Goal: Information Seeking & Learning: Learn about a topic

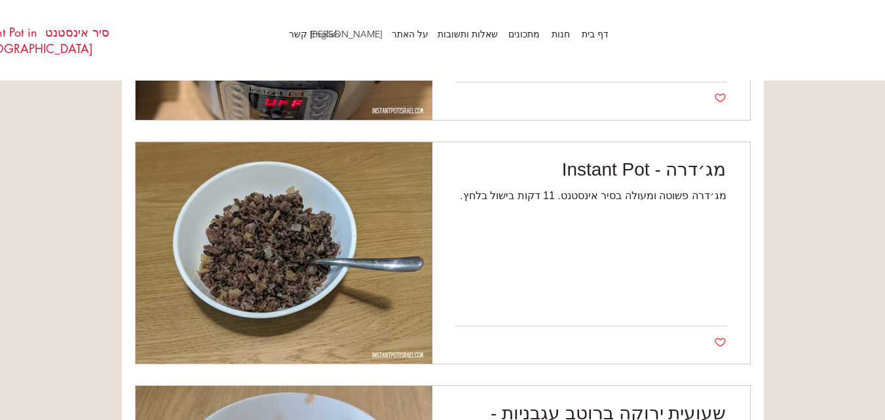
scroll to position [498, 0]
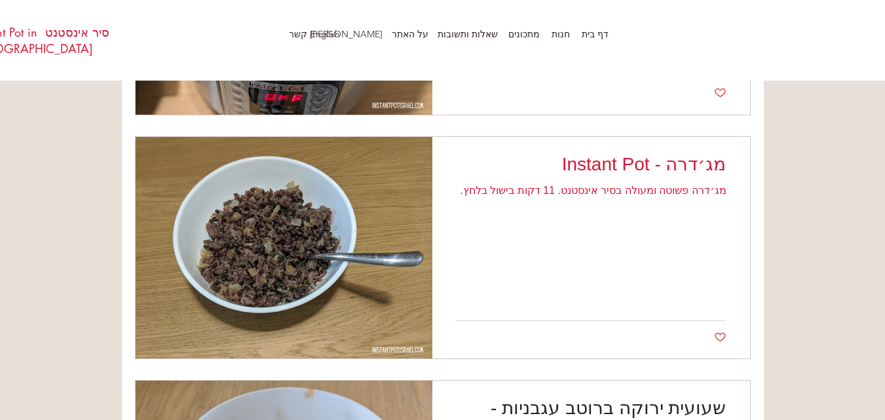
click at [693, 187] on div "מג׳דרה פשוטה ומעולה בסיר אינסטנט. 11 דקות בישול בלחץ." at bounding box center [591, 191] width 271 height 16
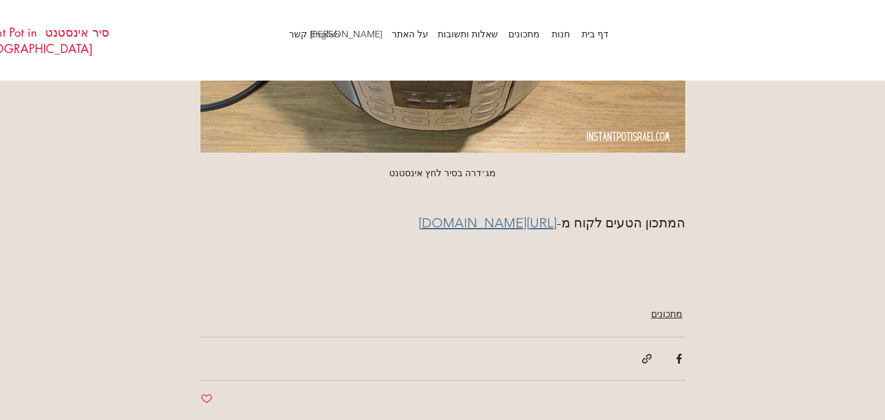
scroll to position [1896, 0]
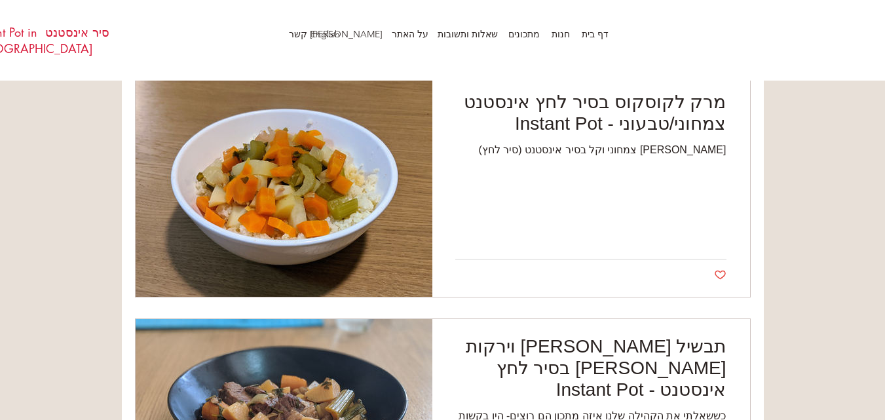
scroll to position [1293, 0]
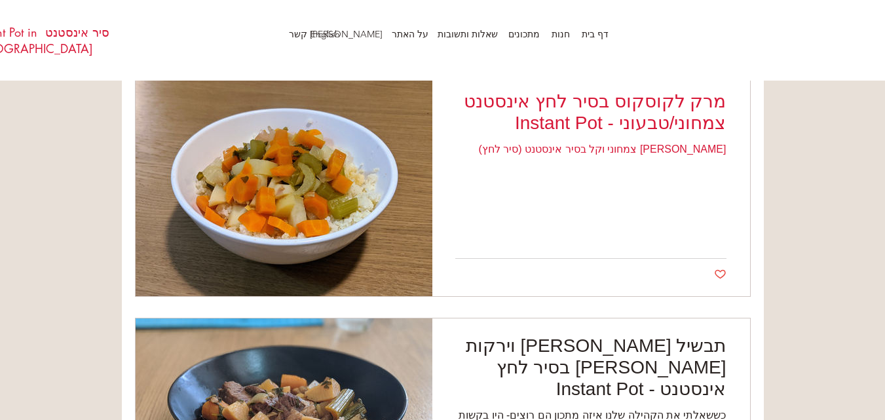
click at [636, 90] on h2 "מרק לקוסקוס בסיר לחץ אינסטנט צמחוני/טבעוני - Instant Pot" at bounding box center [591, 111] width 271 height 43
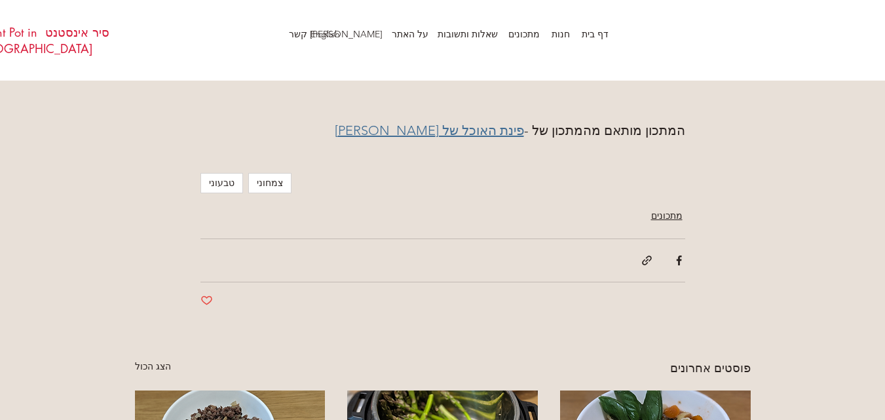
scroll to position [1940, 0]
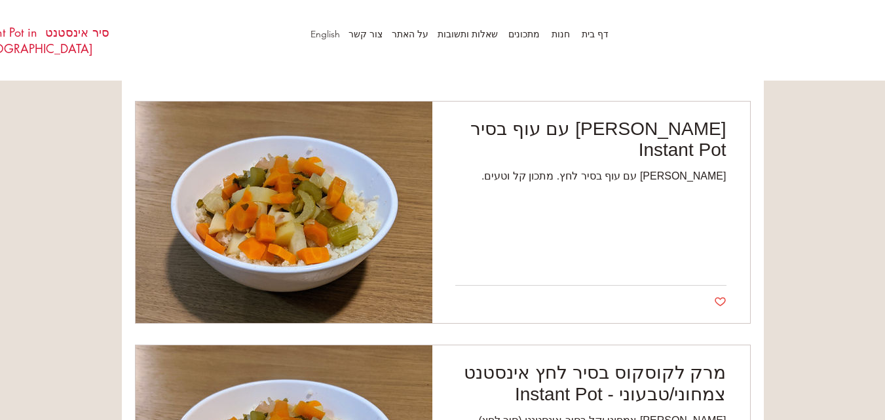
scroll to position [1022, 0]
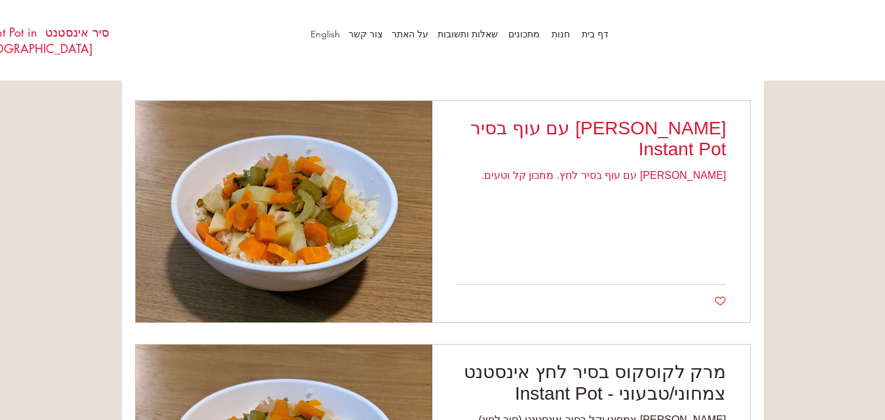
click at [503, 123] on h2 "[PERSON_NAME] עם עוף בסיר Instant Pot" at bounding box center [591, 138] width 271 height 43
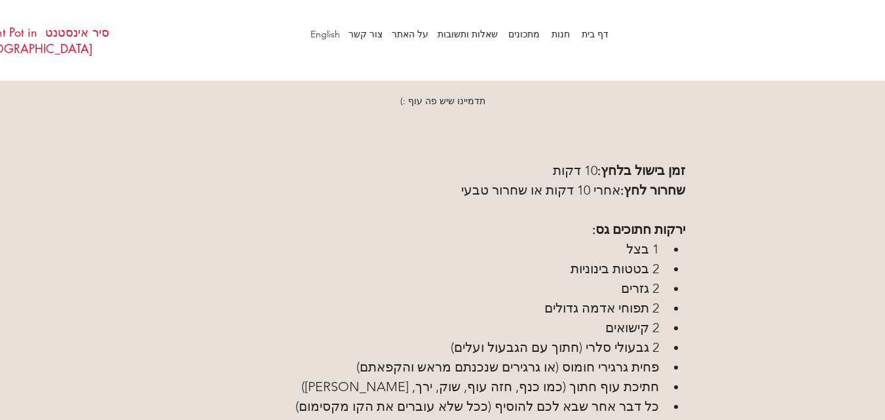
scroll to position [498, 0]
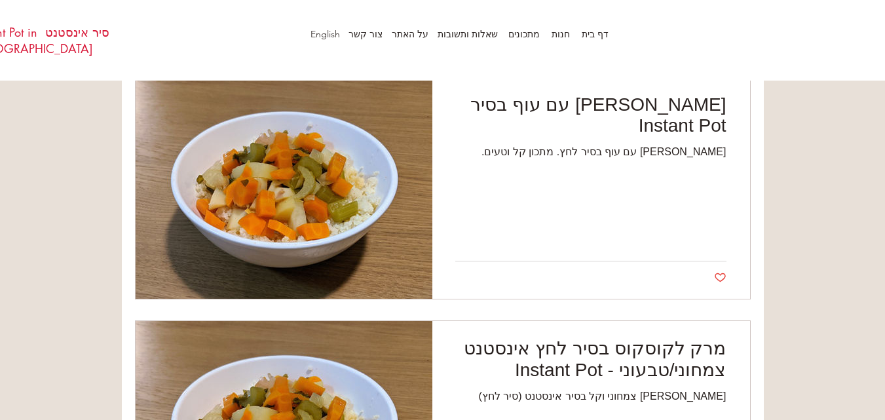
scroll to position [1049, 0]
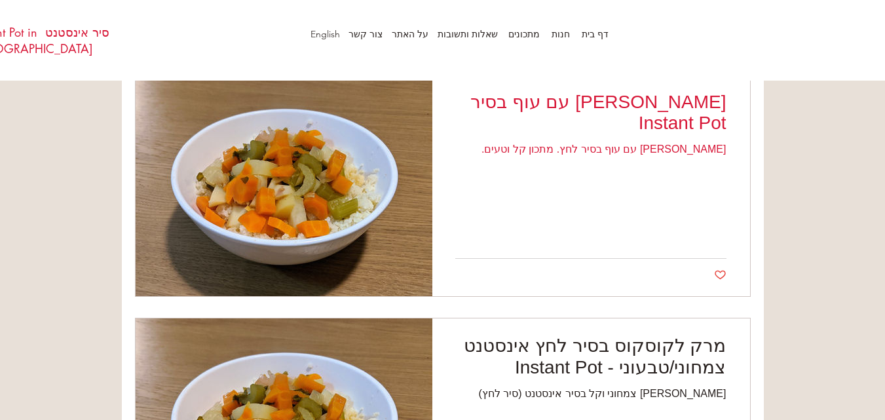
click at [646, 92] on h2 "[PERSON_NAME] עם עוף בסיר Instant Pot" at bounding box center [591, 112] width 271 height 43
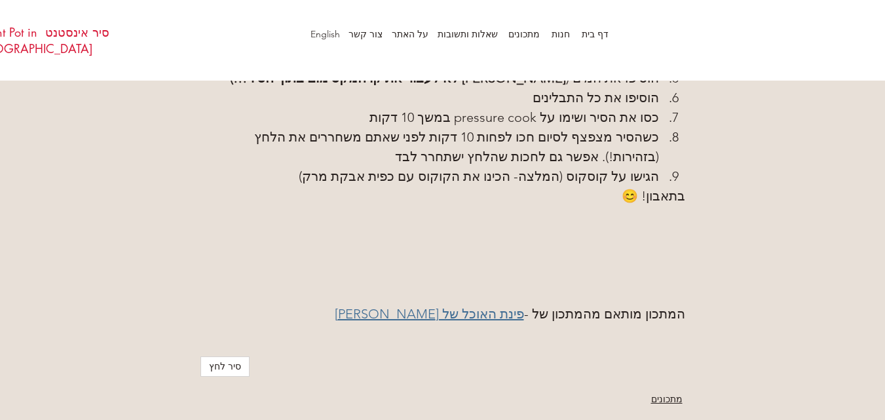
scroll to position [1730, 0]
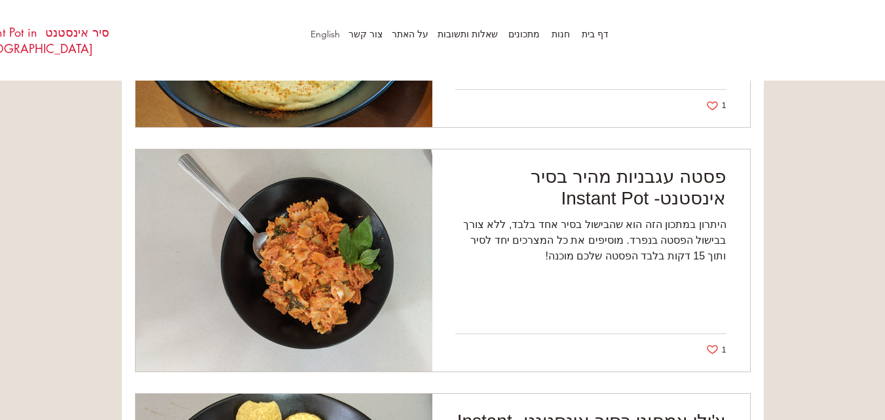
scroll to position [3649, 0]
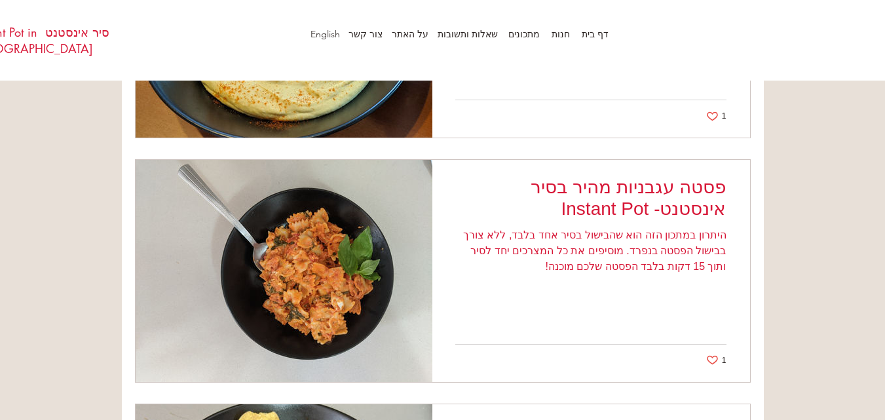
click at [574, 185] on h2 "פסטה עגבניות מהיר בסיר אינסטנט- Instant Pot" at bounding box center [591, 197] width 271 height 43
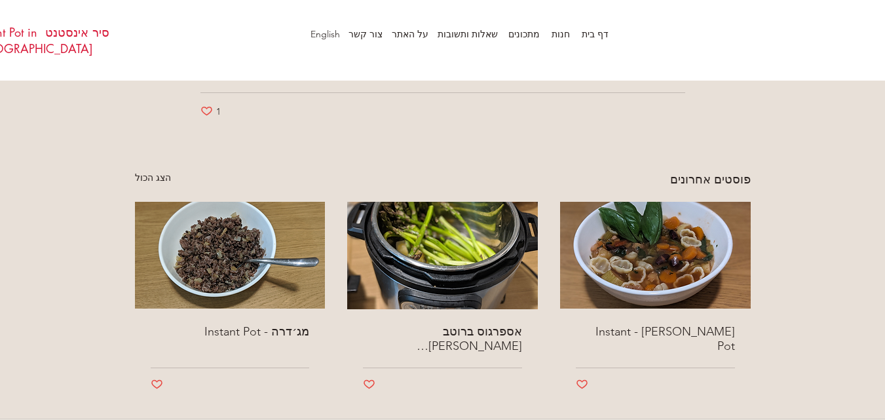
scroll to position [1649, 0]
